Goal: Task Accomplishment & Management: Manage account settings

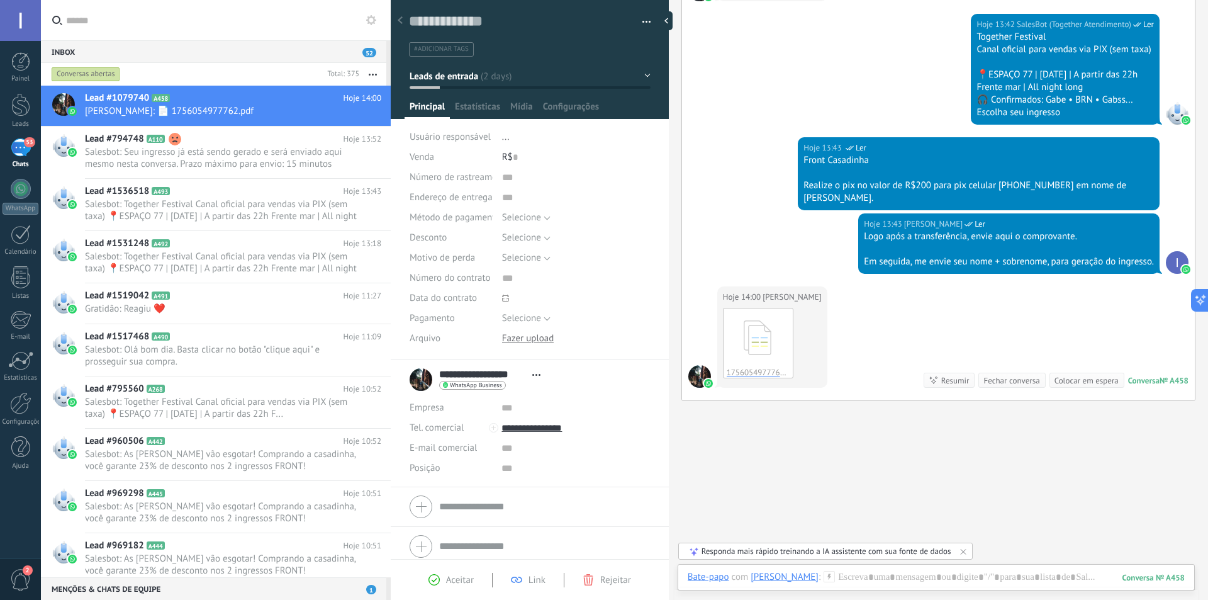
scroll to position [837, 0]
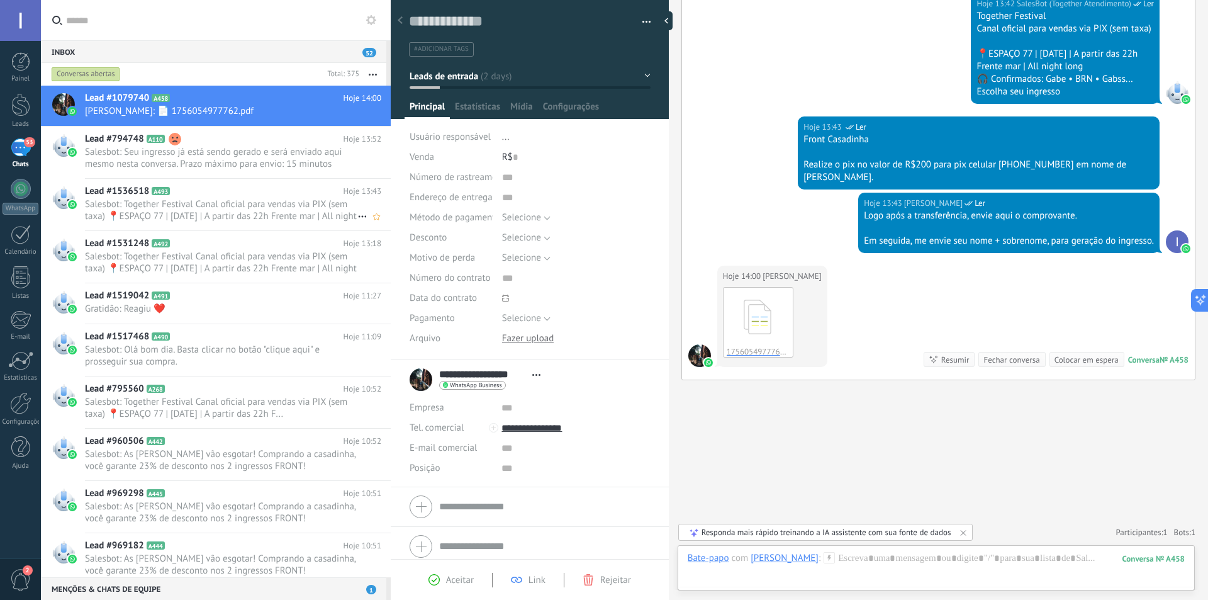
click at [218, 152] on span "Salesbot: Seu ingresso já está sendo gerado e será enviado aqui mesmo nesta con…" at bounding box center [221, 158] width 272 height 24
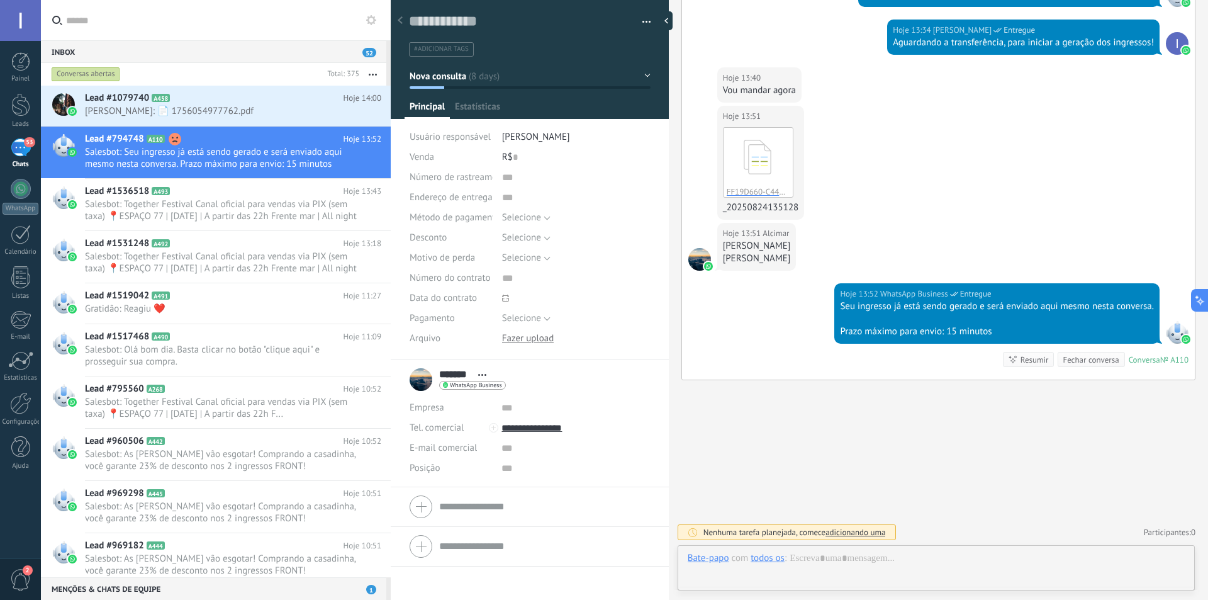
scroll to position [19, 0]
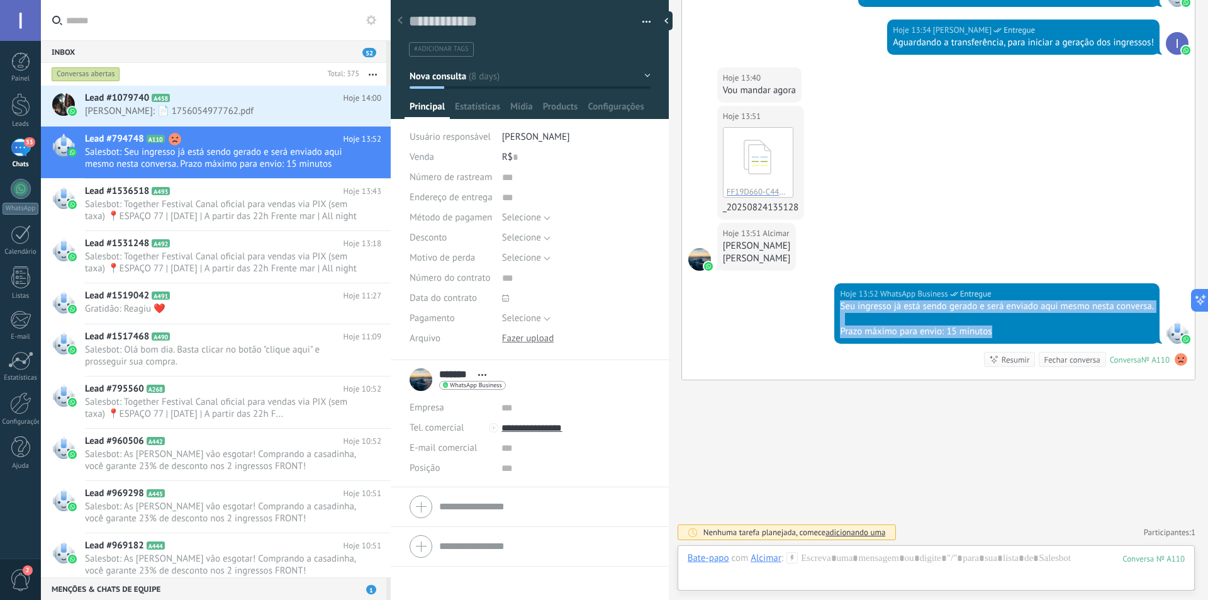
drag, startPoint x: 835, startPoint y: 303, endPoint x: 1026, endPoint y: 344, distance: 195.1
click at [1026, 344] on div "Hoje 13:52 WhatsApp Business Entregue Seu ingresso já está sendo gerado e será …" at bounding box center [938, 331] width 513 height 96
copy div "Seu ingresso já está sendo gerado e será enviado aqui mesmo nesta conversa. Pra…"
click at [264, 111] on span "[PERSON_NAME]: 📄 1756054977762.pdf" at bounding box center [221, 111] width 272 height 12
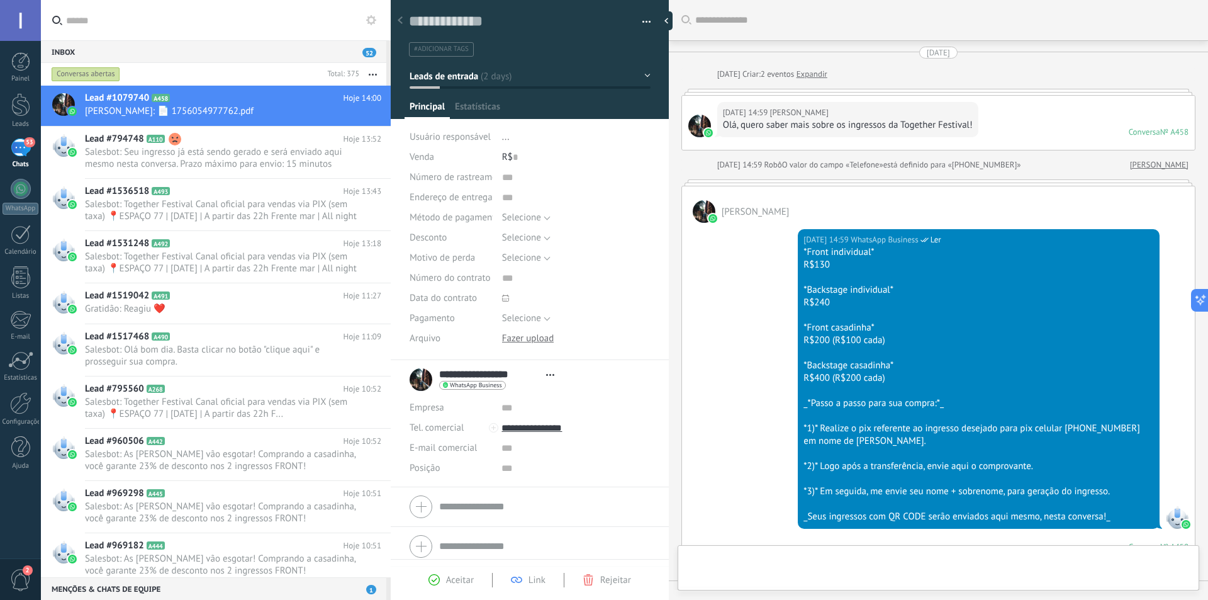
type textarea "**********"
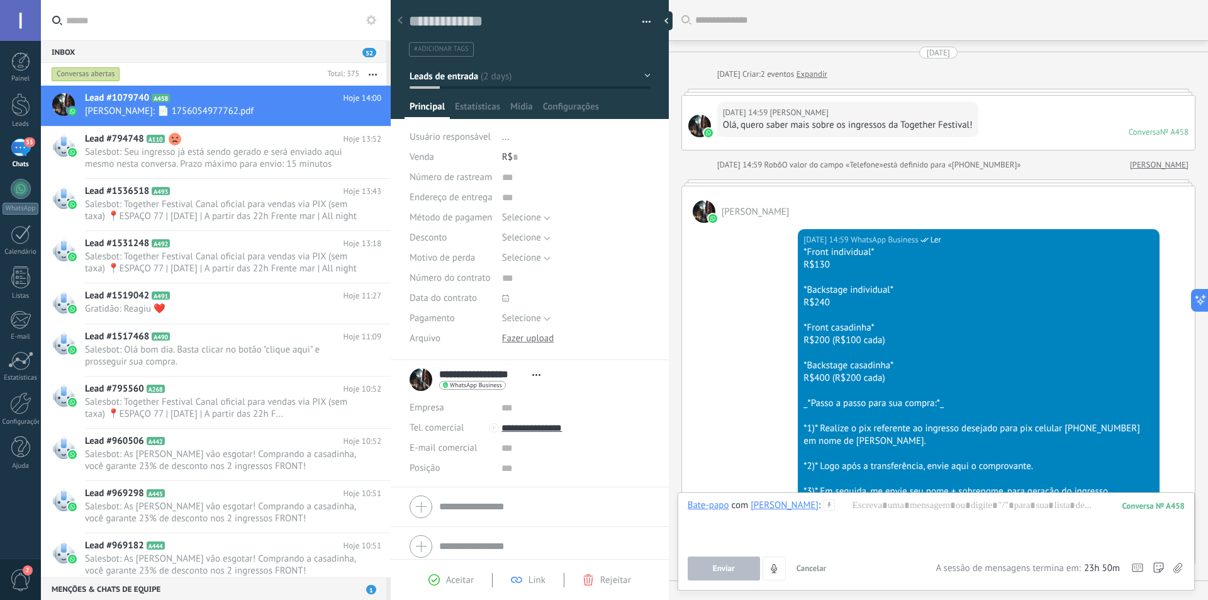
scroll to position [837, 0]
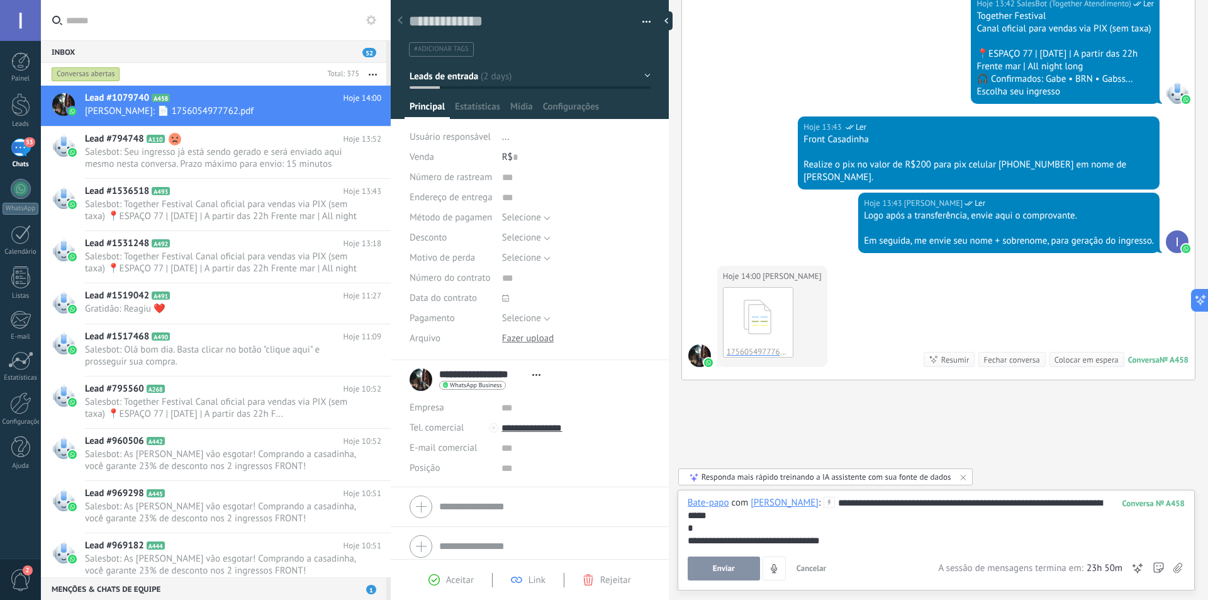
click at [728, 575] on button "Enviar" at bounding box center [724, 568] width 72 height 24
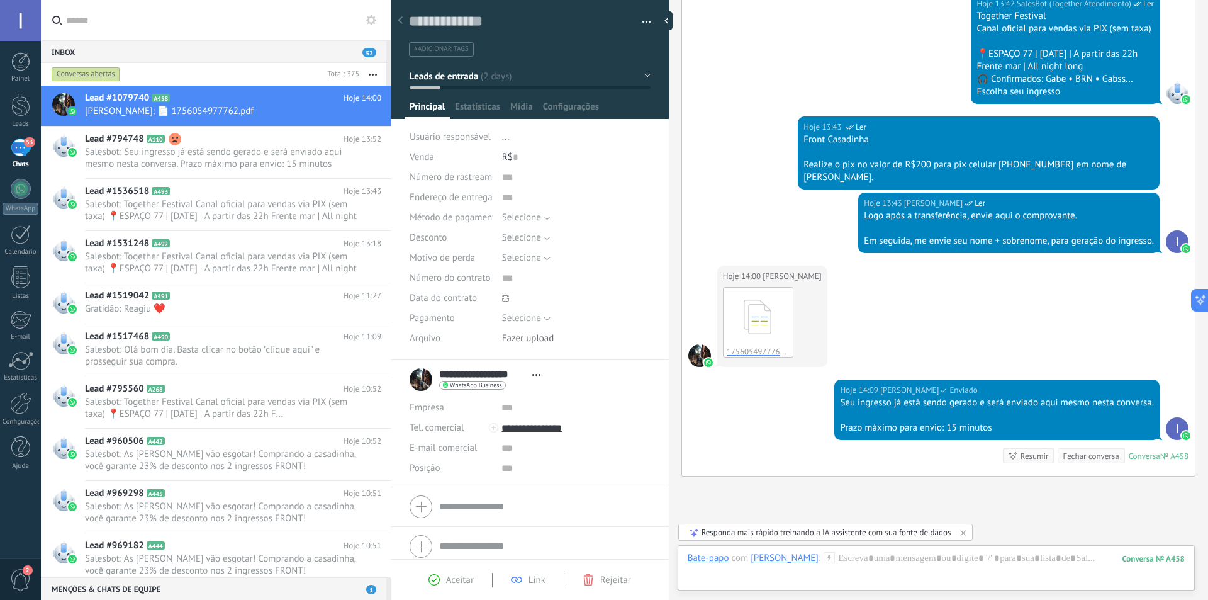
scroll to position [934, 0]
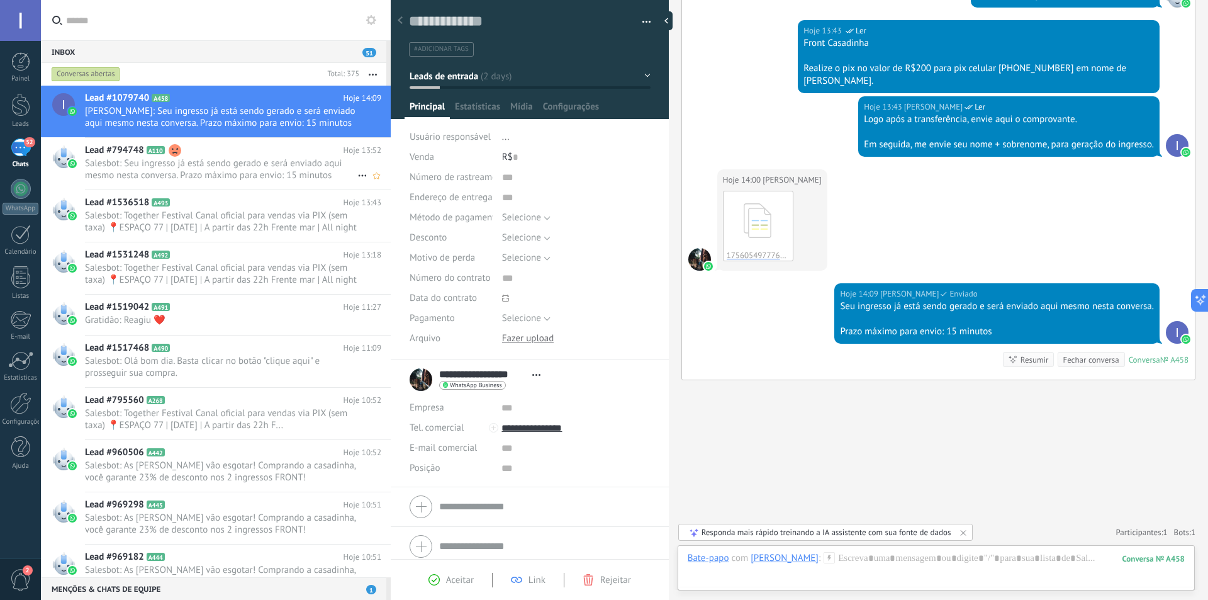
click at [231, 153] on h2 "Lead #794748 A110" at bounding box center [214, 150] width 259 height 13
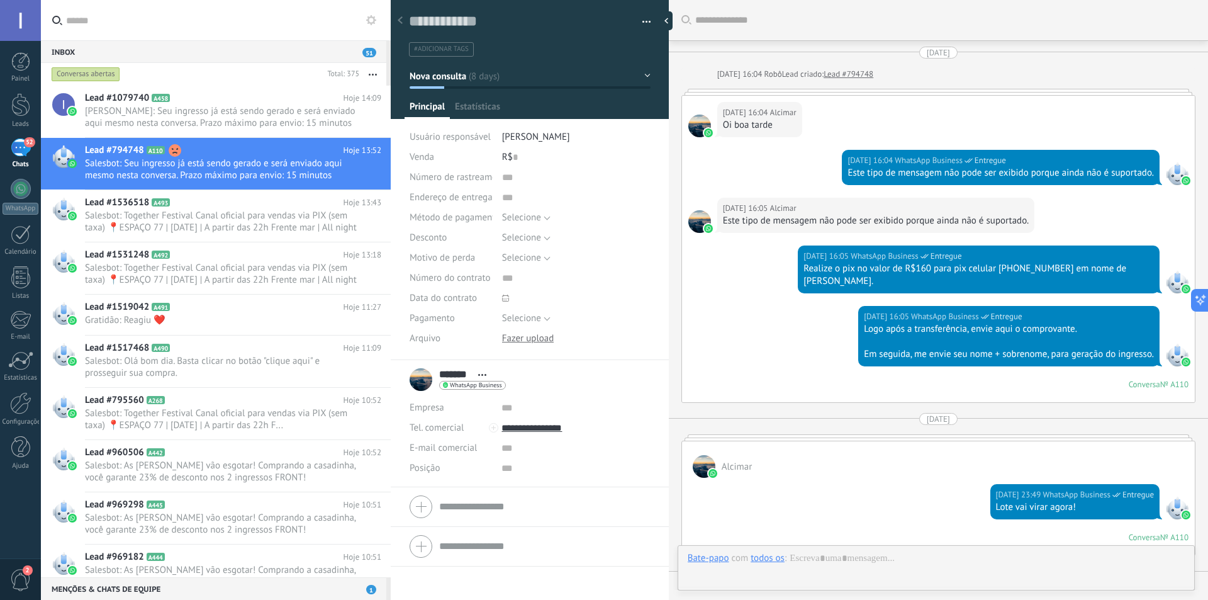
scroll to position [1235, 0]
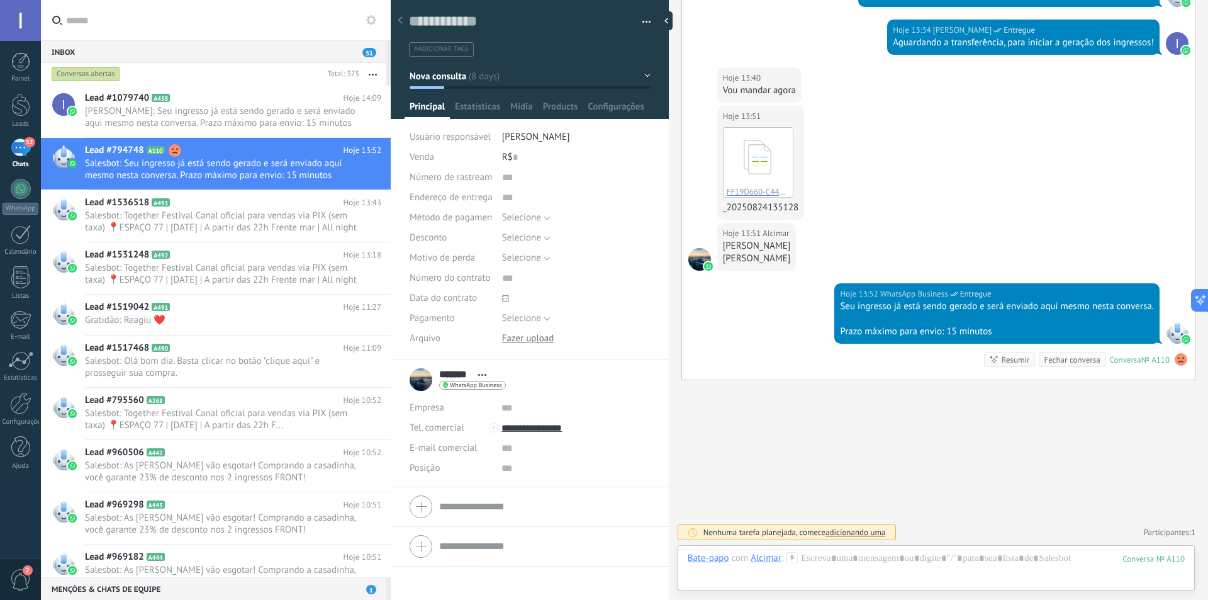
drag, startPoint x: 812, startPoint y: 245, endPoint x: 725, endPoint y: 247, distance: 86.8
click at [725, 247] on div "Hoje 13:51 [PERSON_NAME] [PERSON_NAME]" at bounding box center [756, 247] width 79 height 48
copy div "[PERSON_NAME]"
drag, startPoint x: 810, startPoint y: 257, endPoint x: 723, endPoint y: 257, distance: 86.8
click at [723, 257] on div "[PERSON_NAME]" at bounding box center [757, 258] width 68 height 13
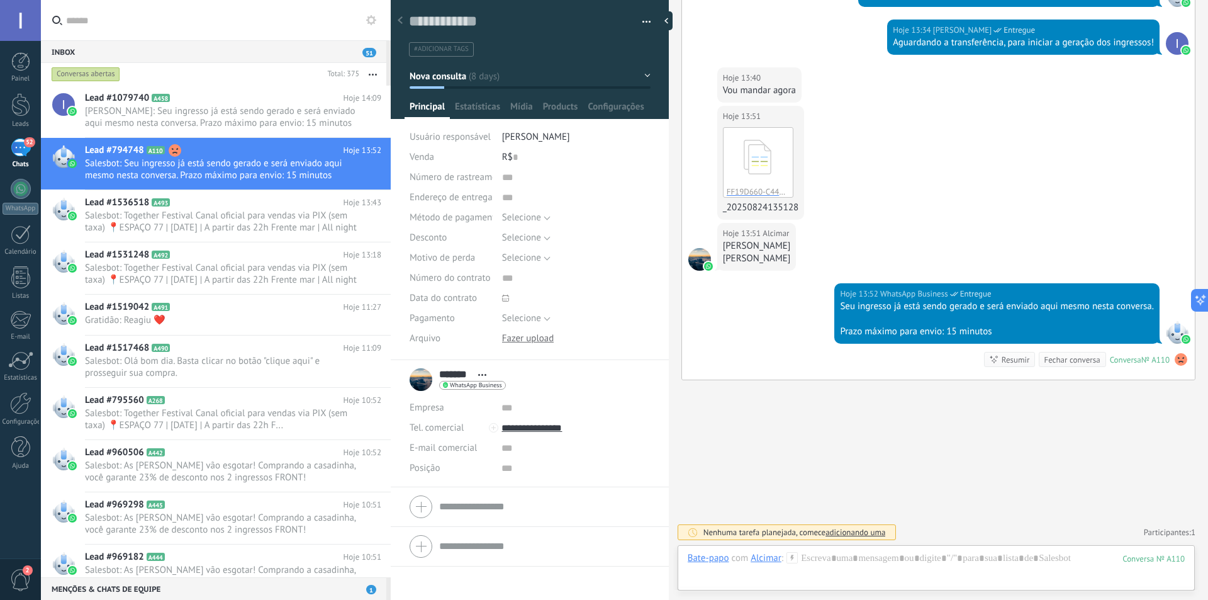
copy div "[PERSON_NAME]"
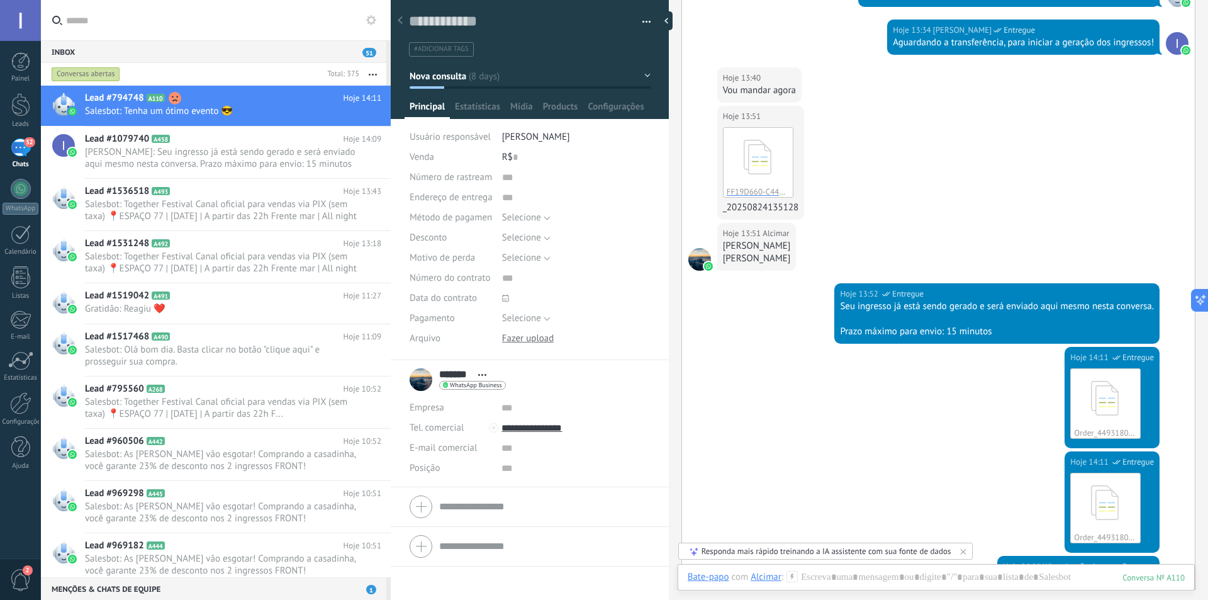
scroll to position [1482, 0]
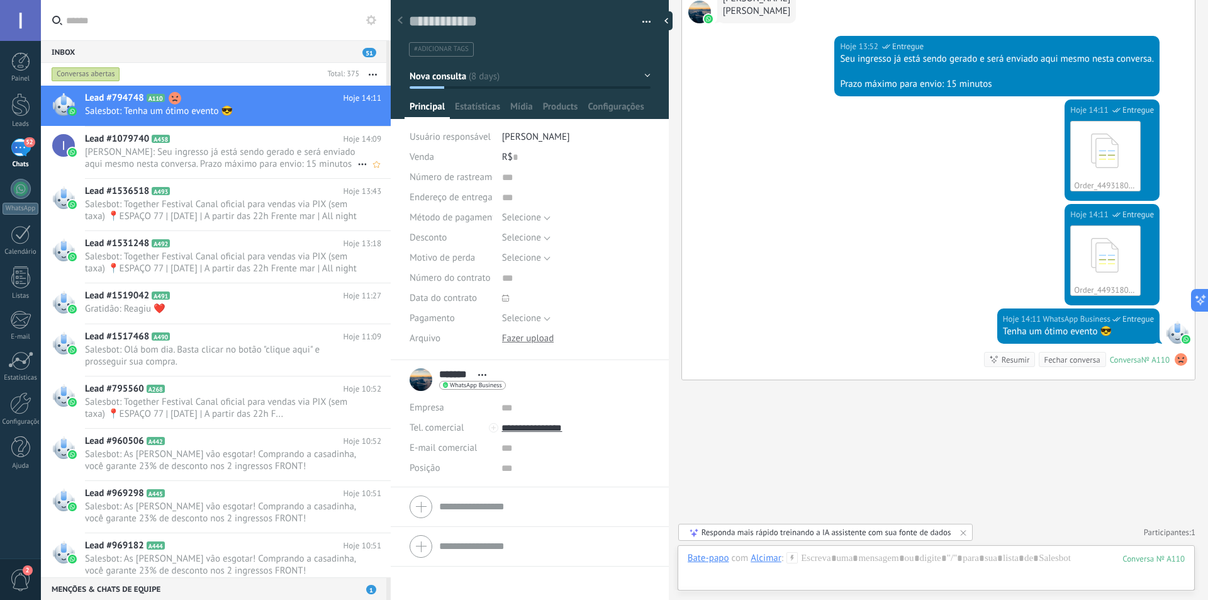
click at [213, 158] on span "[PERSON_NAME]: Seu ingresso já está sendo gerado e será enviado aqui mesmo nest…" at bounding box center [221, 158] width 272 height 24
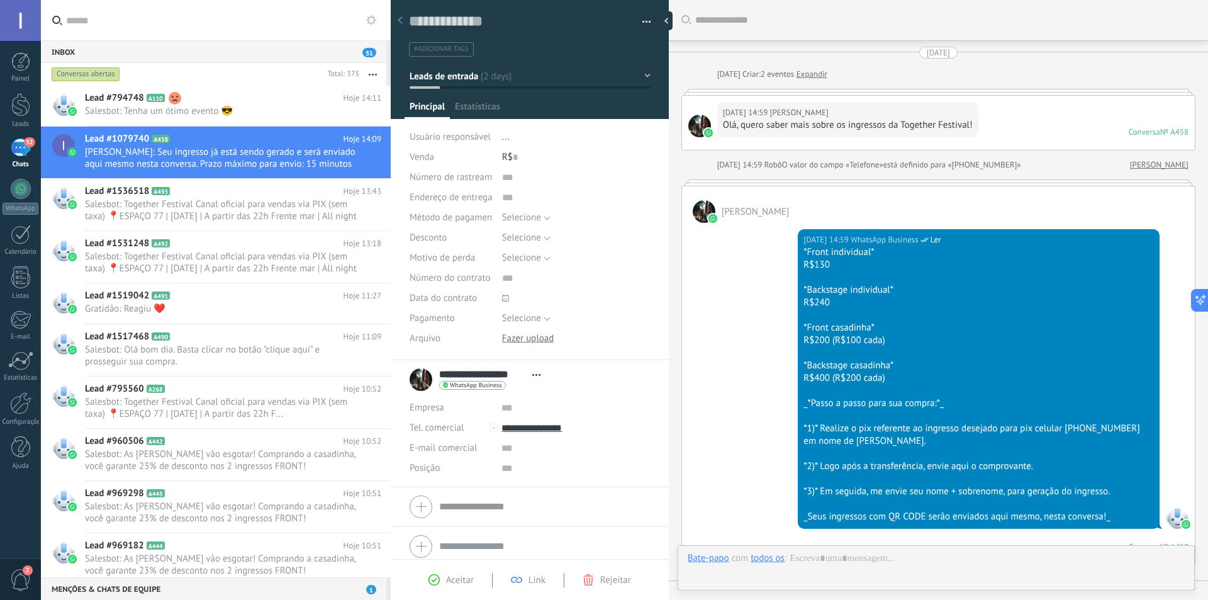
type textarea "**********"
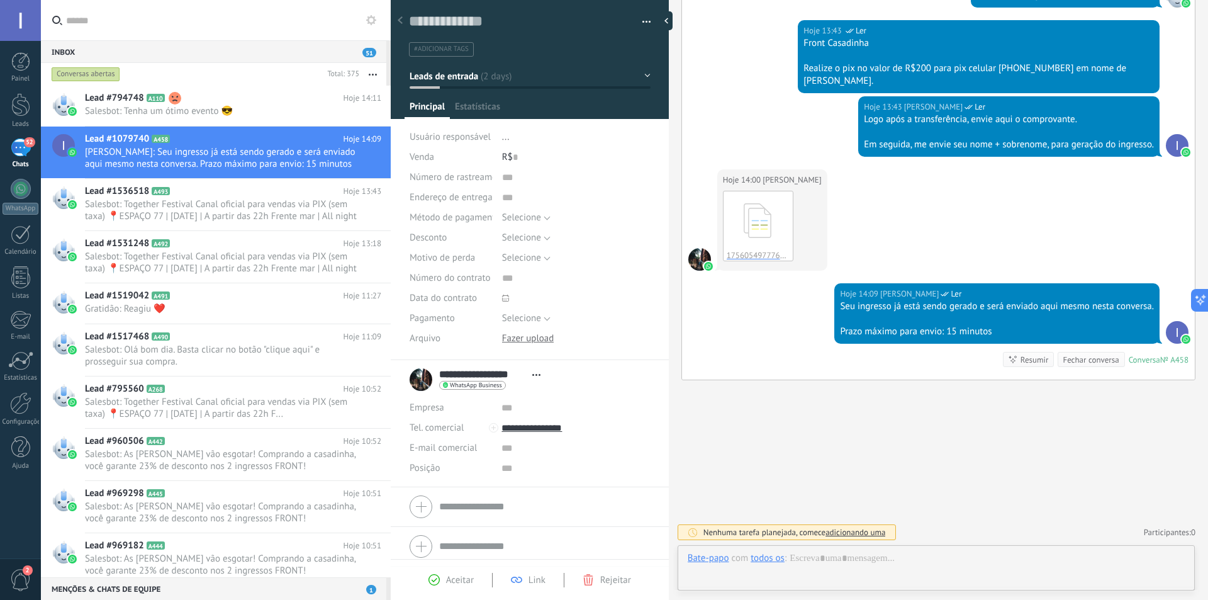
scroll to position [19, 0]
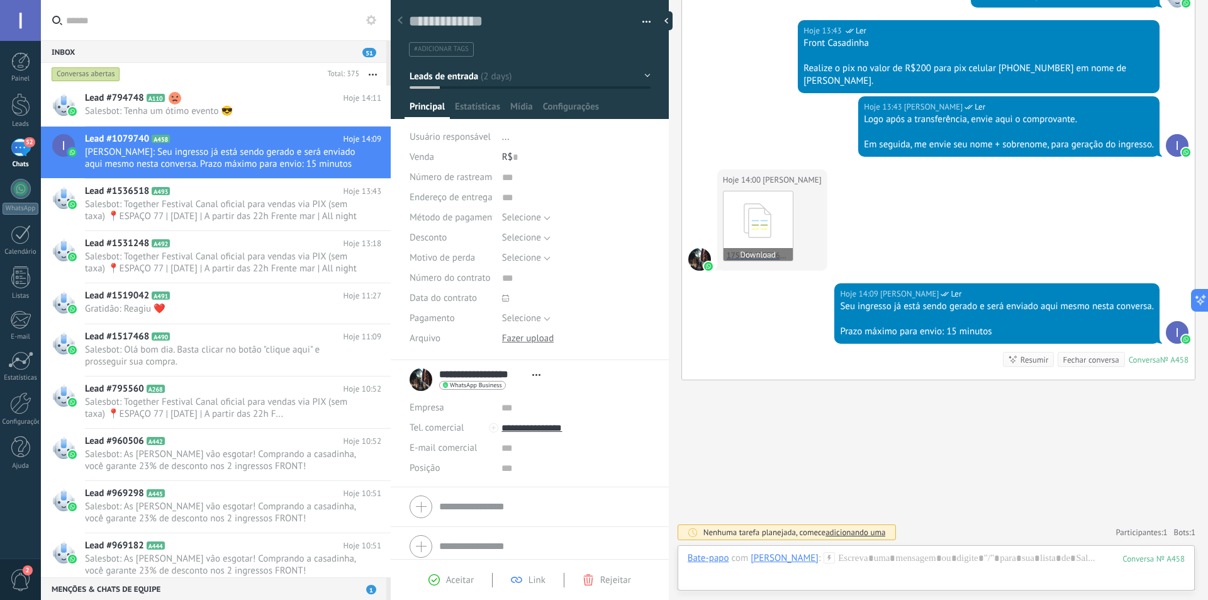
click at [750, 223] on icon at bounding box center [758, 220] width 49 height 52
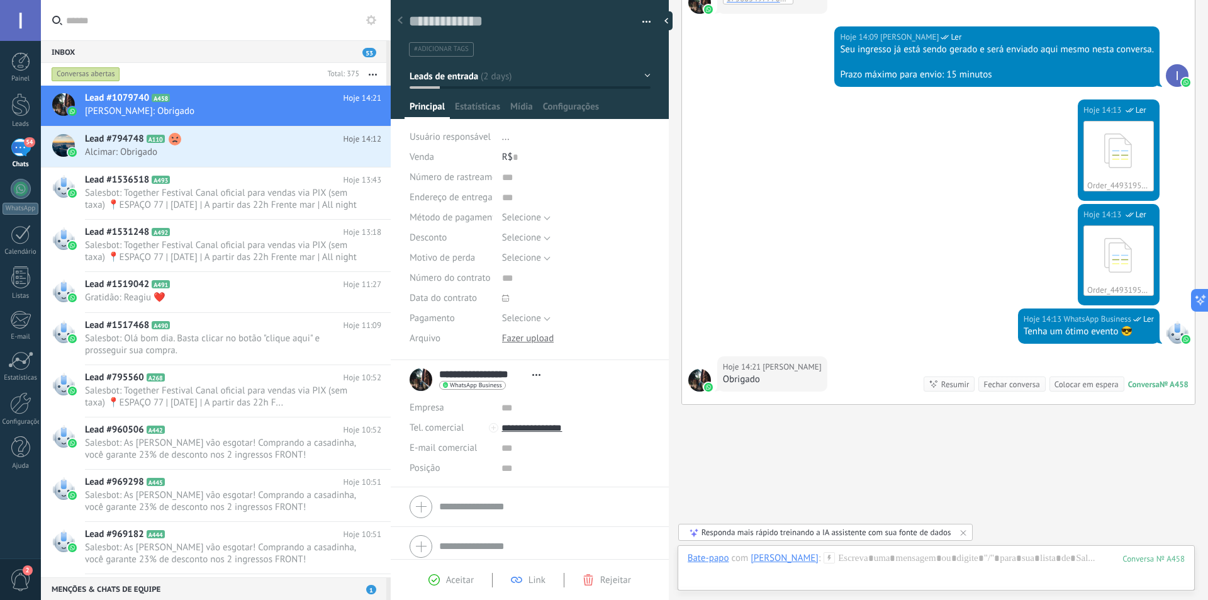
scroll to position [1215, 0]
